Goal: Check status: Check status

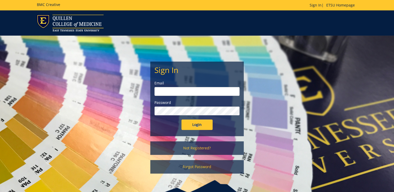
type input "[PERSON_NAME][EMAIL_ADDRESS][DOMAIN_NAME]"
click at [202, 122] on input "Login" at bounding box center [196, 124] width 31 height 10
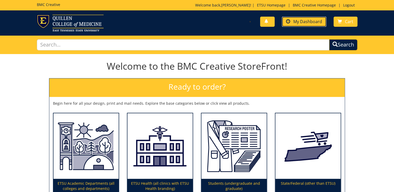
click at [312, 23] on span "My Dashboard" at bounding box center [307, 22] width 29 height 6
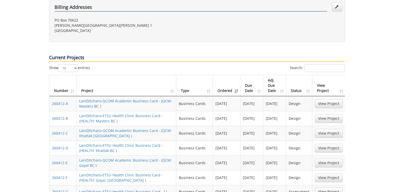
scroll to position [228, 0]
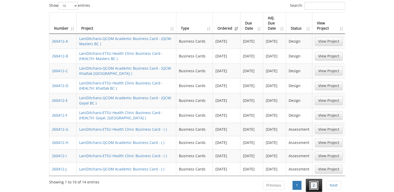
click at [311, 181] on link "2" at bounding box center [313, 185] width 9 height 9
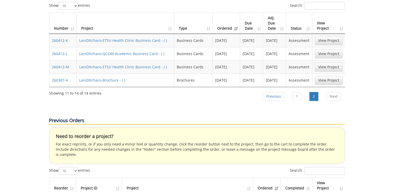
scroll to position [208, 0]
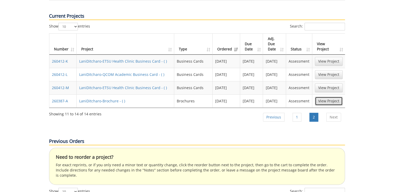
click at [326, 97] on link "View Project" at bounding box center [329, 101] width 28 height 9
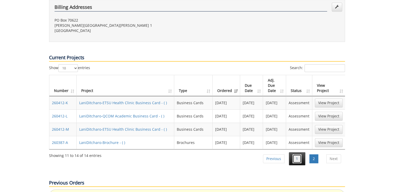
click at [299, 154] on link "1" at bounding box center [296, 158] width 9 height 9
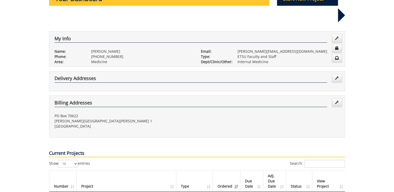
scroll to position [0, 0]
